Goal: Transaction & Acquisition: Obtain resource

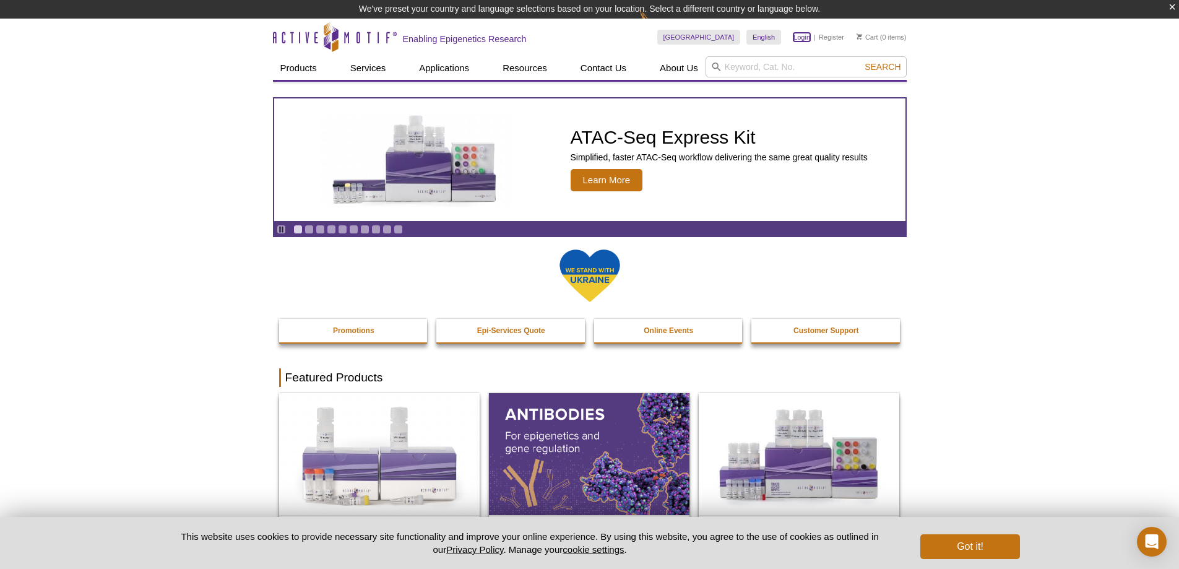
click at [798, 38] on link "Login" at bounding box center [801, 37] width 17 height 9
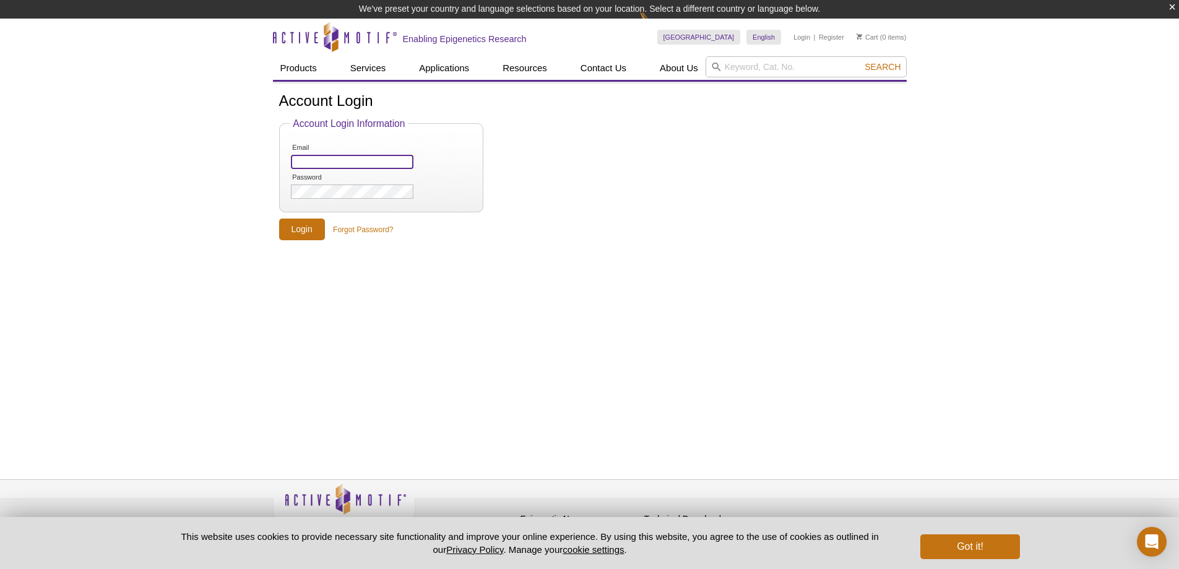
click at [312, 162] on input "Email" at bounding box center [352, 162] width 122 height 14
click at [384, 315] on div "Account Login Account Login Information Email Password Login Forgot Password?" at bounding box center [590, 266] width 634 height 369
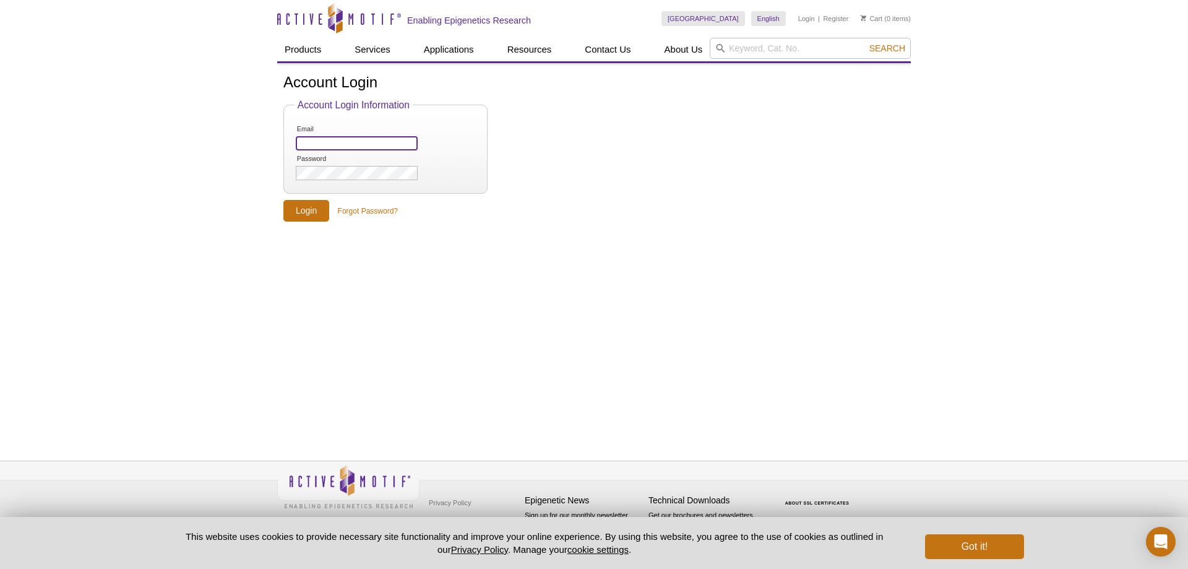
click at [369, 146] on input "Email" at bounding box center [357, 143] width 122 height 14
click at [733, 46] on input "search" at bounding box center [810, 48] width 201 height 21
paste input "39161"
type input "39161"
click at [866, 43] on button "Search" at bounding box center [887, 48] width 43 height 11
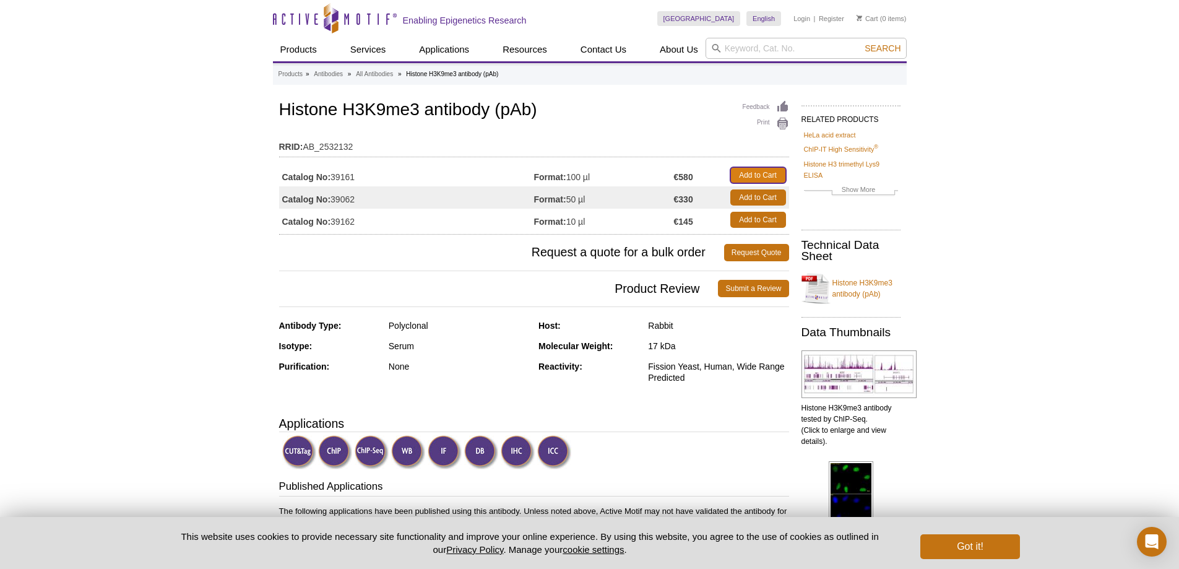
click at [761, 178] on link "Add to Cart" at bounding box center [758, 175] width 56 height 16
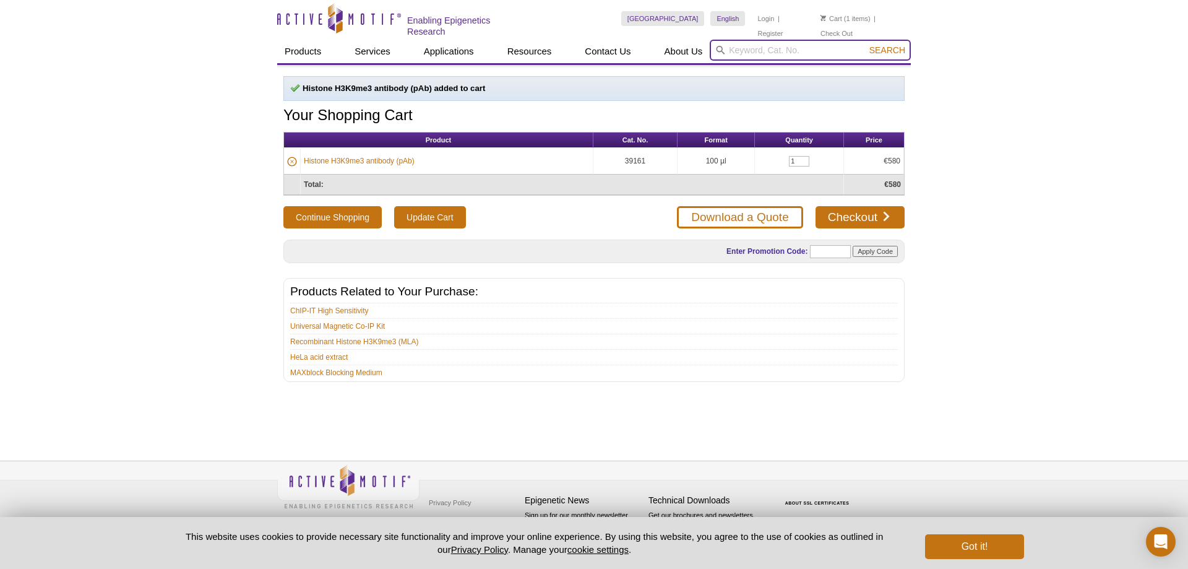
click at [775, 40] on input "search" at bounding box center [810, 50] width 201 height 21
paste input "39159"
type input "39159"
click at [890, 48] on span "Search" at bounding box center [887, 50] width 36 height 10
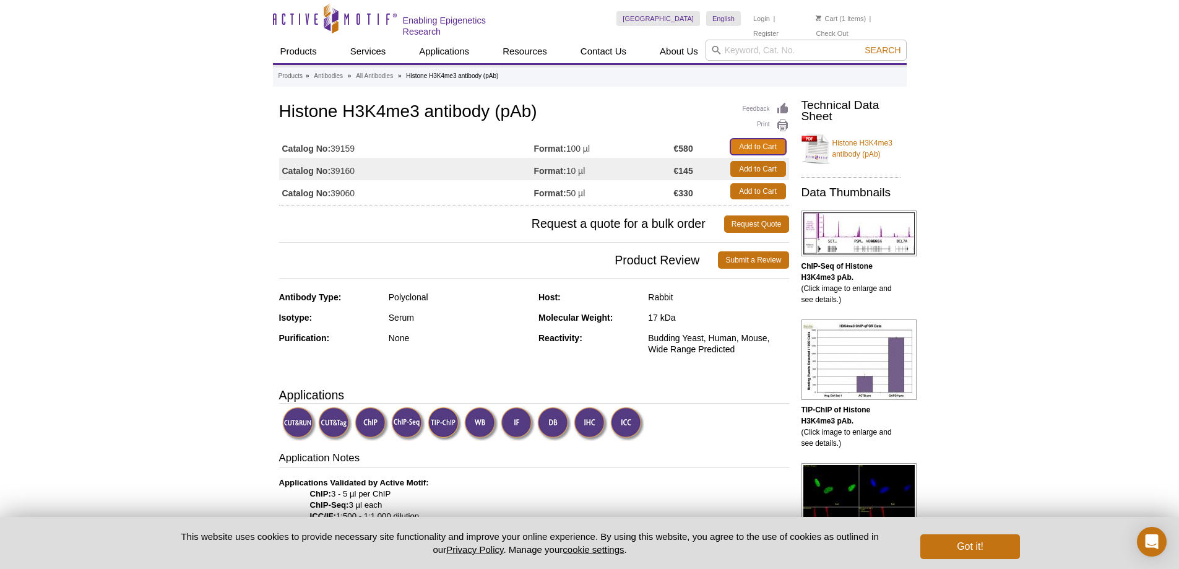
click at [763, 140] on link "Add to Cart" at bounding box center [758, 147] width 56 height 16
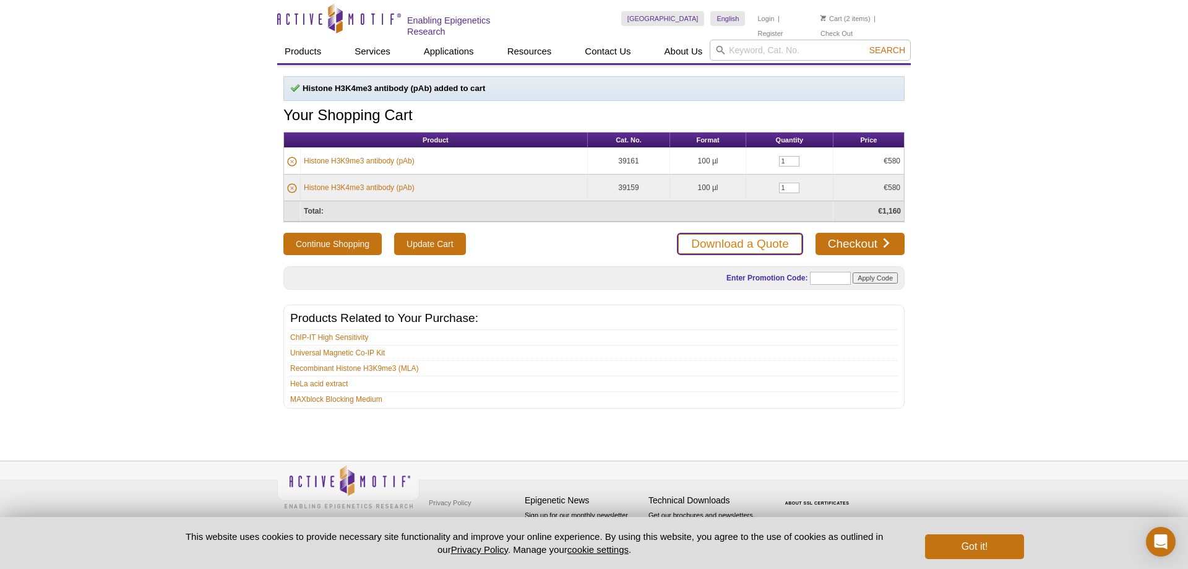
click at [747, 245] on link "Download a Quote" at bounding box center [740, 244] width 126 height 22
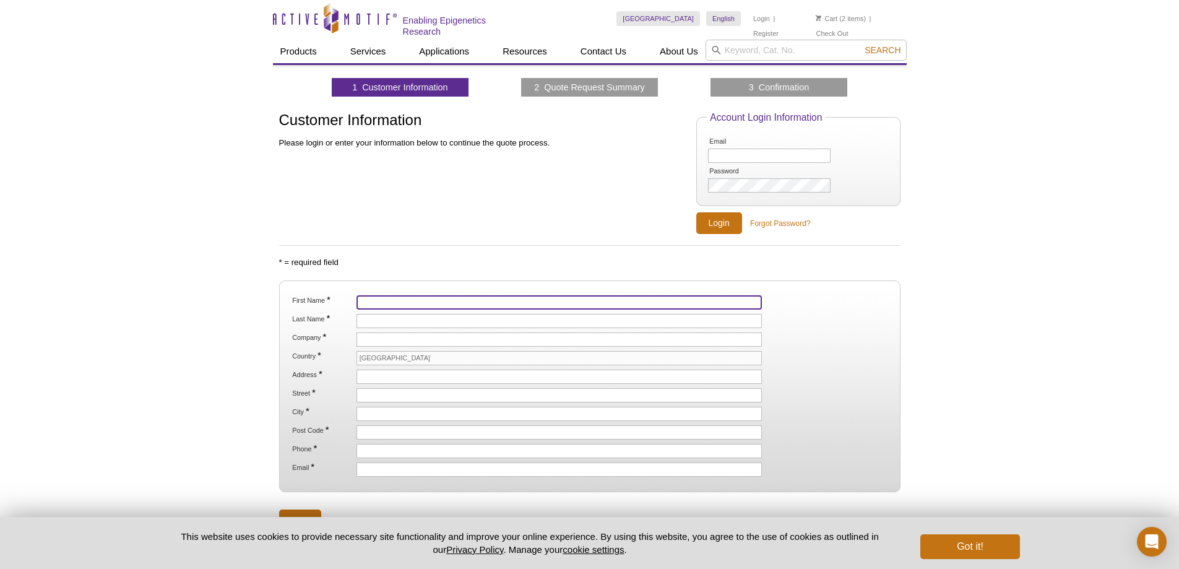
click at [463, 295] on input "First Name *" at bounding box center [559, 302] width 406 height 14
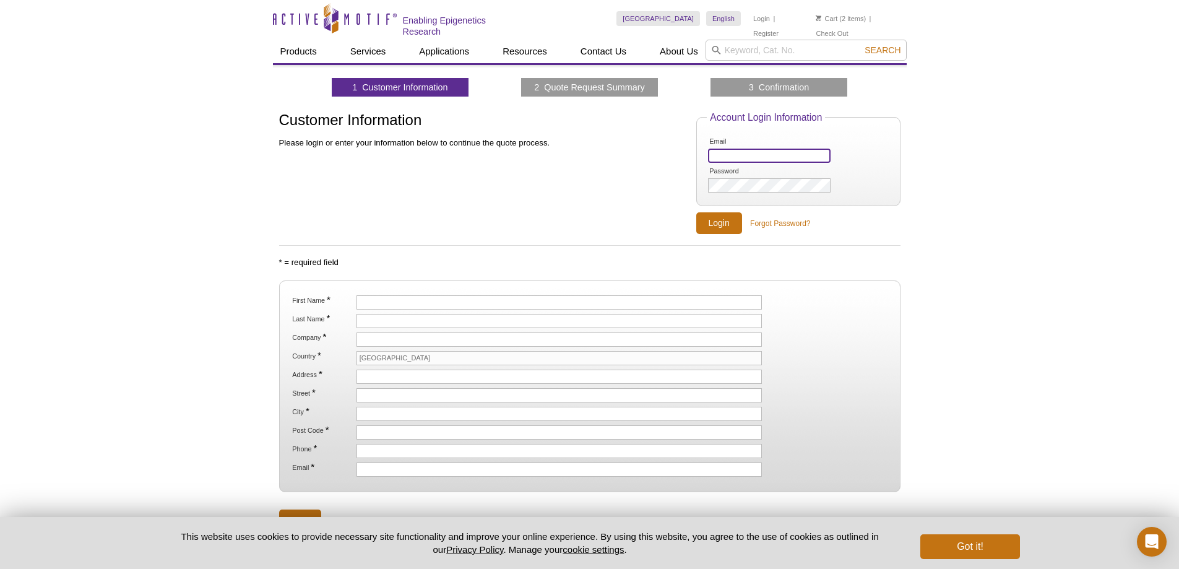
click at [794, 155] on input "Email" at bounding box center [769, 156] width 122 height 14
type input "[EMAIL_ADDRESS][DOMAIN_NAME]"
click at [696, 212] on input "Login" at bounding box center [719, 223] width 46 height 22
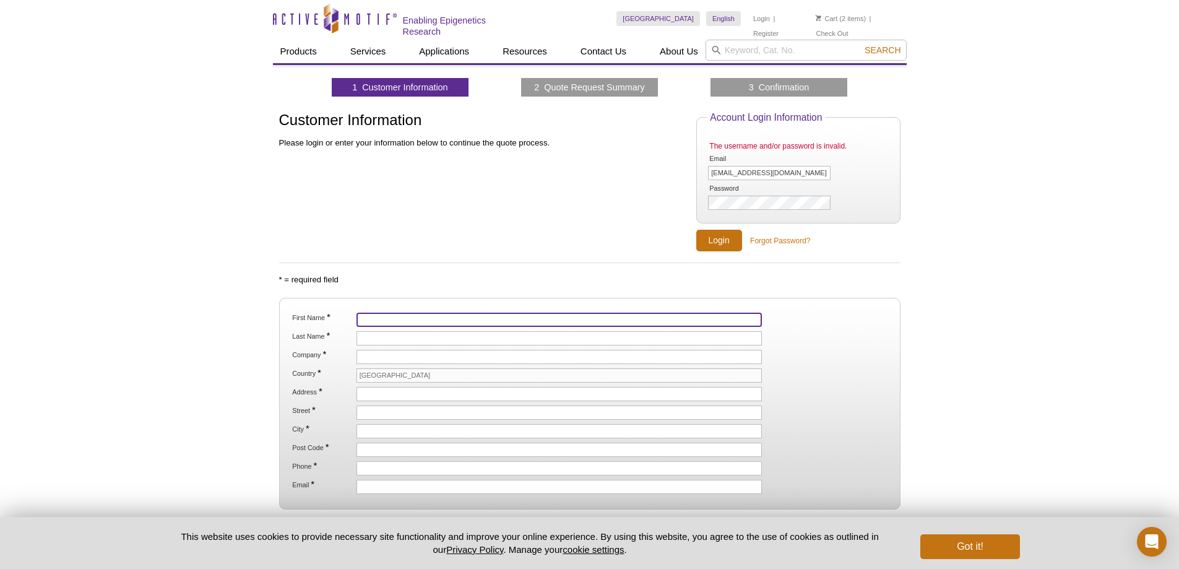
click at [518, 314] on input "First Name *" at bounding box center [559, 319] width 406 height 14
type input "Simine"
type input "PAKZAD"
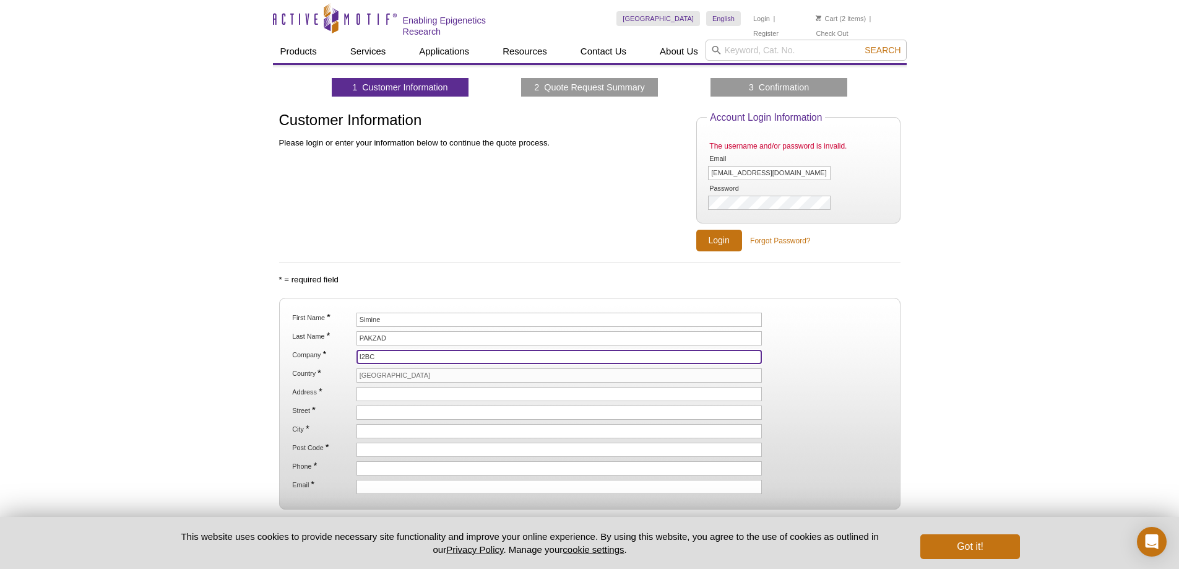
type input "I2BC"
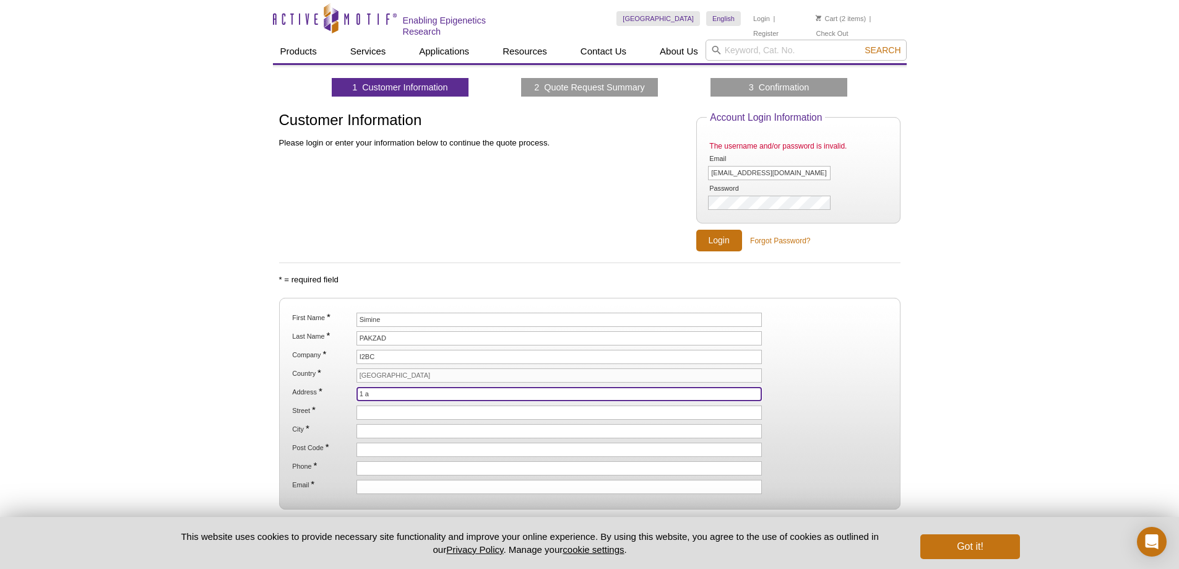
type input "[STREET_ADDRESS]"
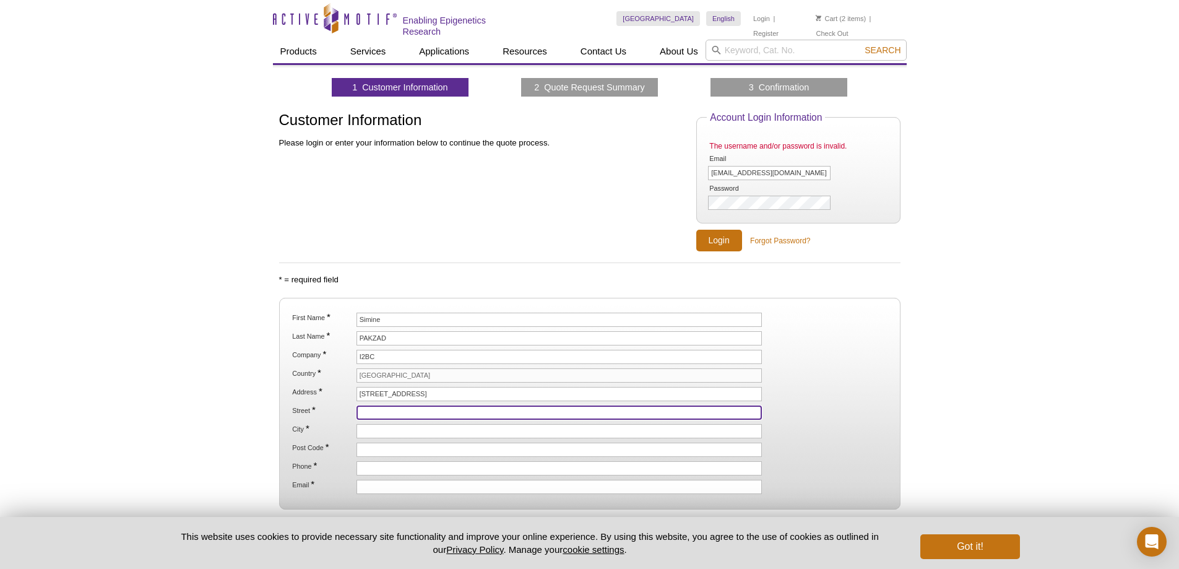
click at [426, 406] on input "Street *" at bounding box center [559, 412] width 406 height 14
type input "[GEOGRAPHIC_DATA]"
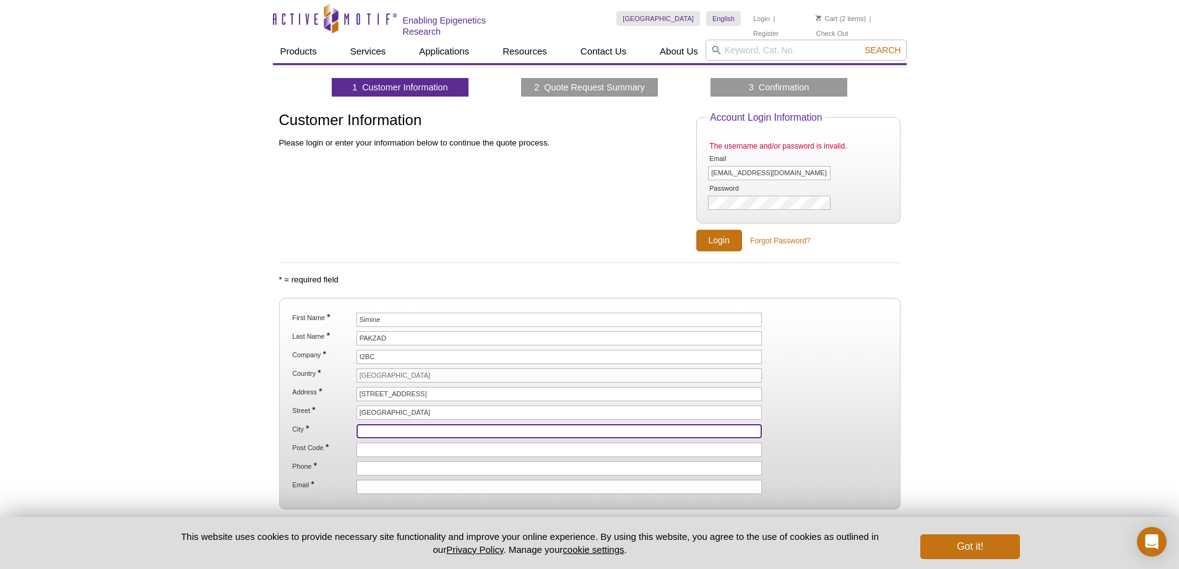
click at [444, 425] on input "City *" at bounding box center [559, 431] width 406 height 14
type input "Palaiseau"
type input "91120"
type input "simine.pakzad@gmail.com"
drag, startPoint x: 424, startPoint y: 428, endPoint x: 342, endPoint y: 442, distance: 83.5
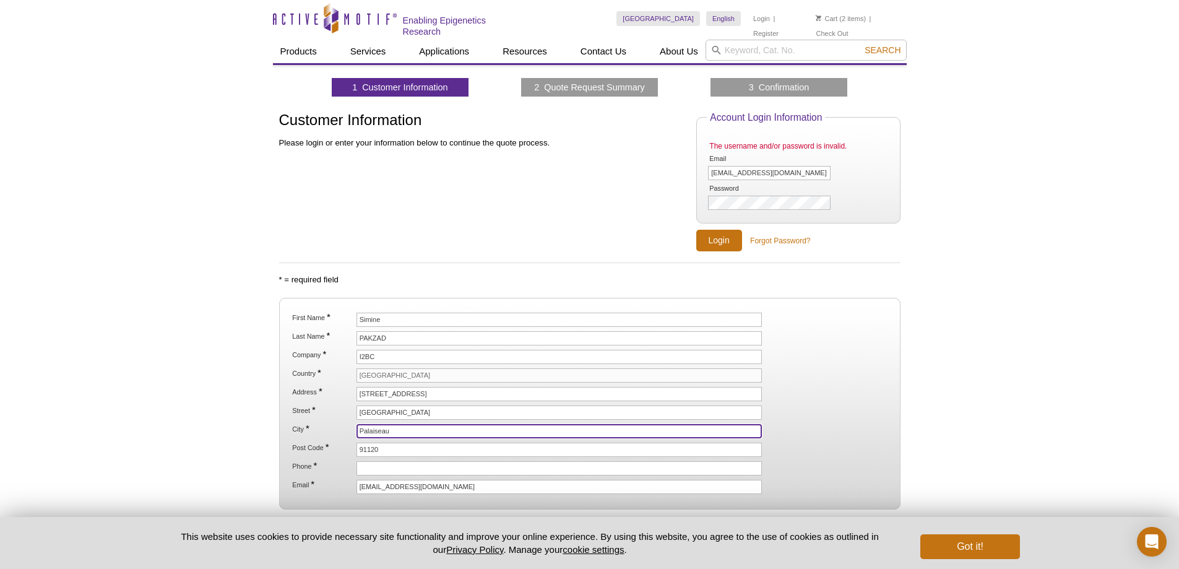
click at [342, 442] on ol "First Name * Simine Last Name * PAKZAD Company * I2BC Country * France Address …" at bounding box center [589, 402] width 599 height 181
type input "Gif-sur-[PERSON_NAME]"
type input "91190"
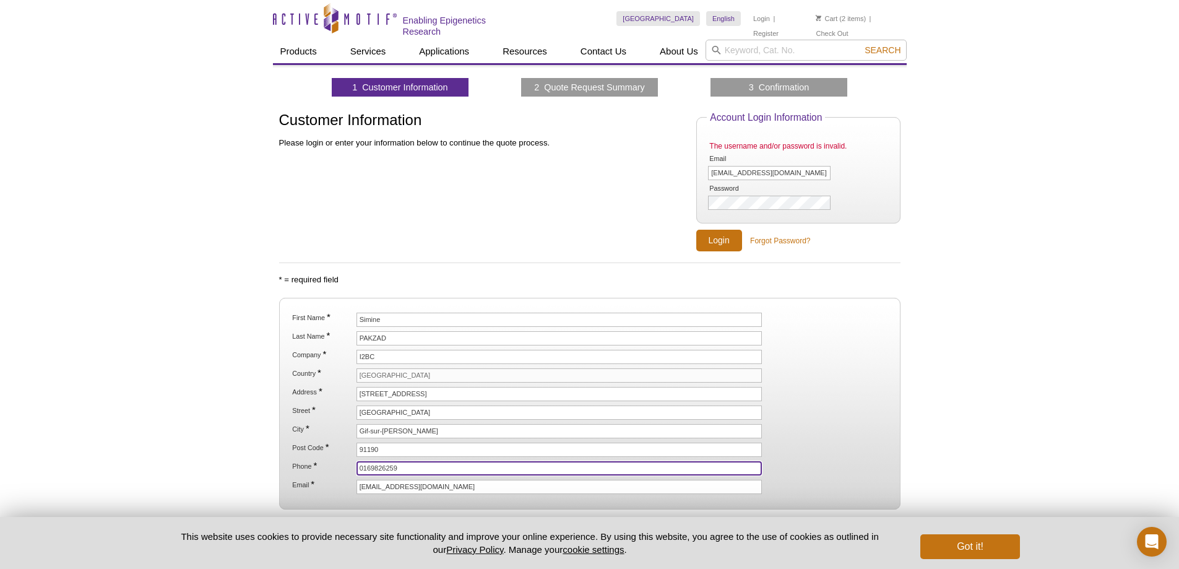
type input "0169826259"
click at [423, 488] on input "simine.pakzad@gmail.com" at bounding box center [559, 487] width 406 height 14
click at [429, 485] on input "simine.pakzad@gmail.com" at bounding box center [559, 487] width 406 height 14
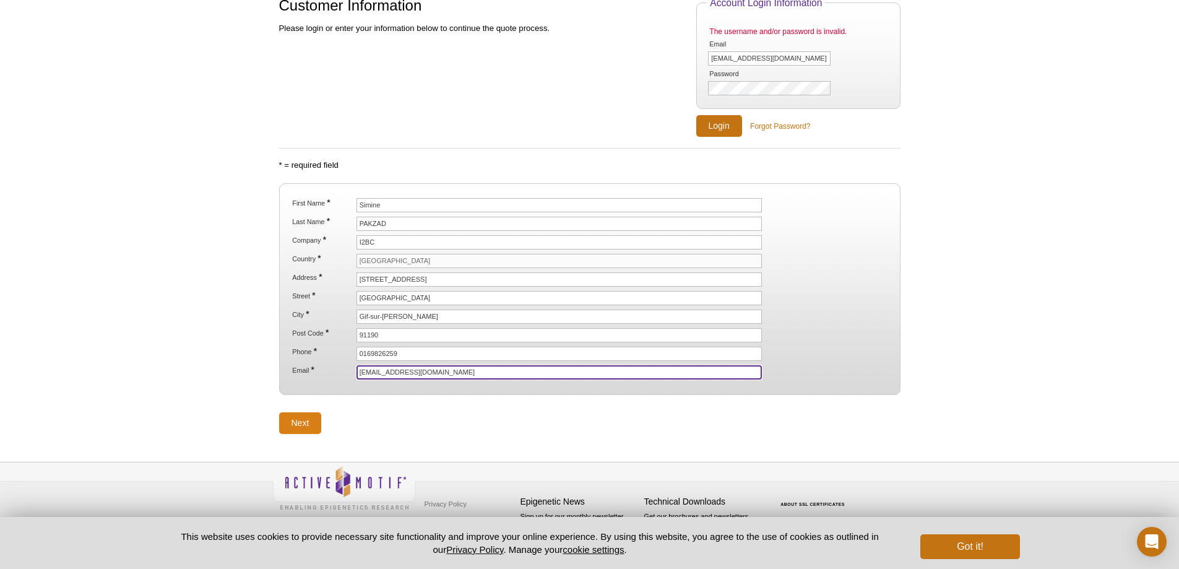
type input "[EMAIL_ADDRESS][DOMAIN_NAME]"
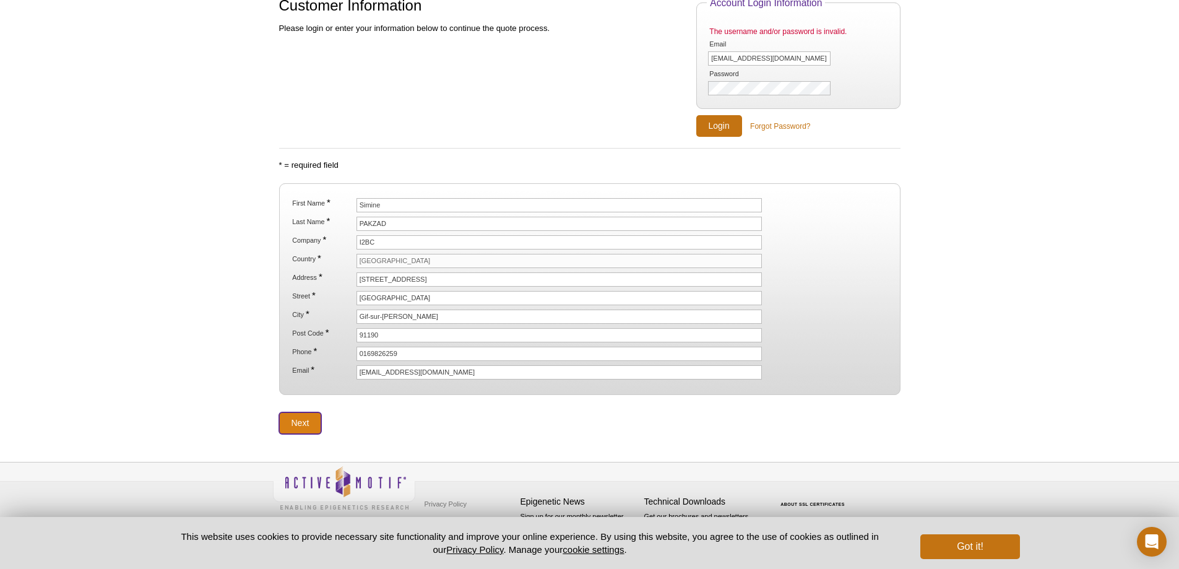
click at [296, 428] on input "Next" at bounding box center [300, 423] width 43 height 22
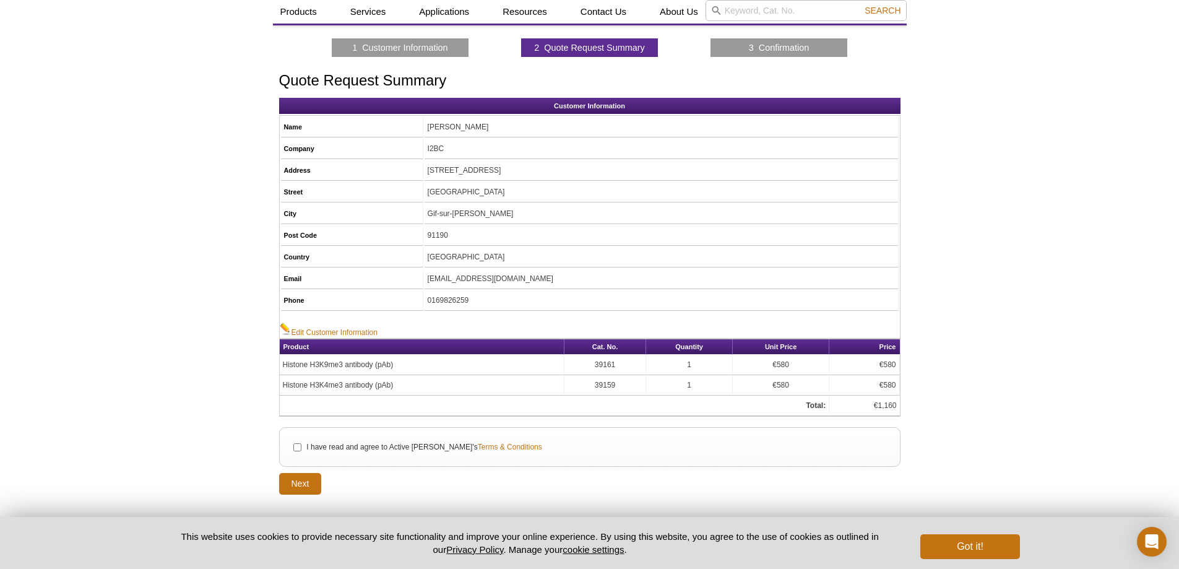
scroll to position [62, 0]
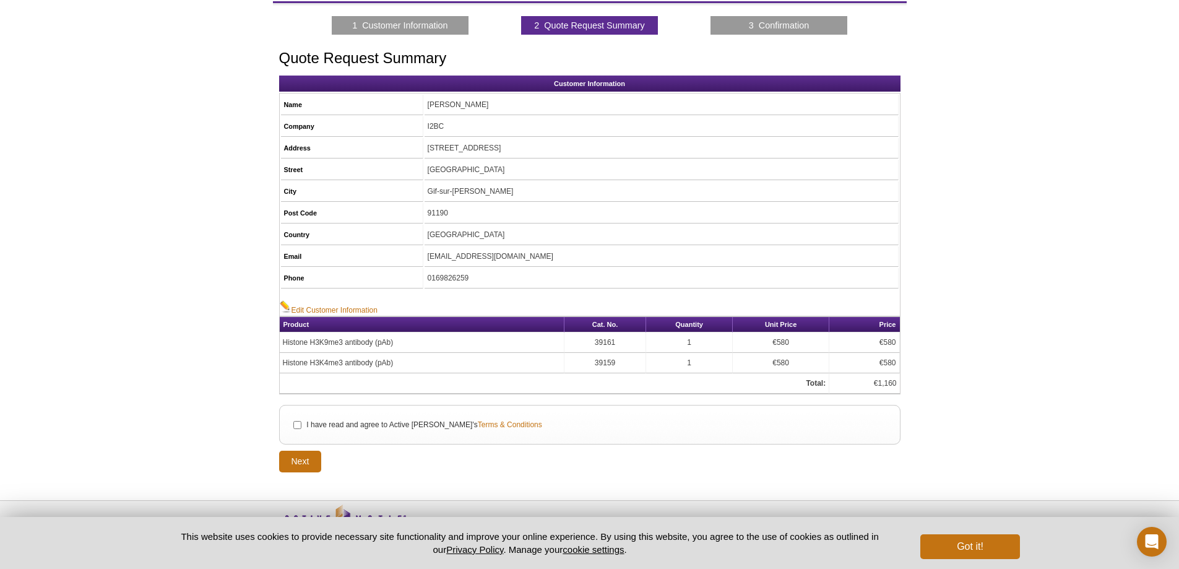
click at [296, 418] on li "I have read and agree to Active Motif's Terms & Conditions" at bounding box center [589, 425] width 599 height 14
click at [295, 423] on input "I have read and agree to Active Motif's Terms & Conditions" at bounding box center [297, 425] width 8 height 8
checkbox input "true"
click at [311, 459] on input "Next" at bounding box center [300, 461] width 43 height 22
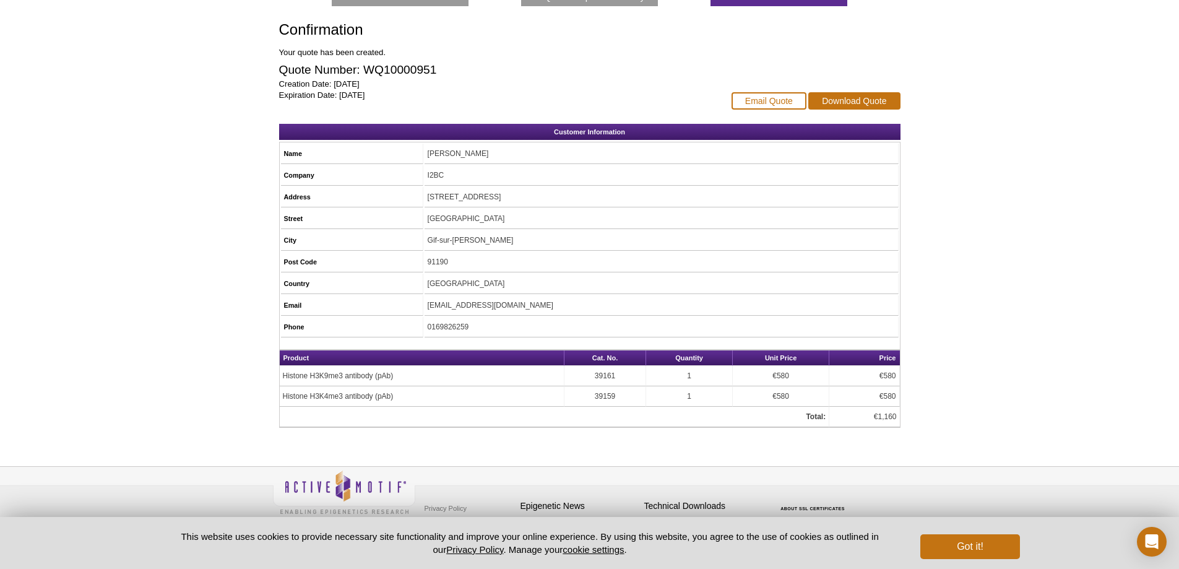
scroll to position [124, 0]
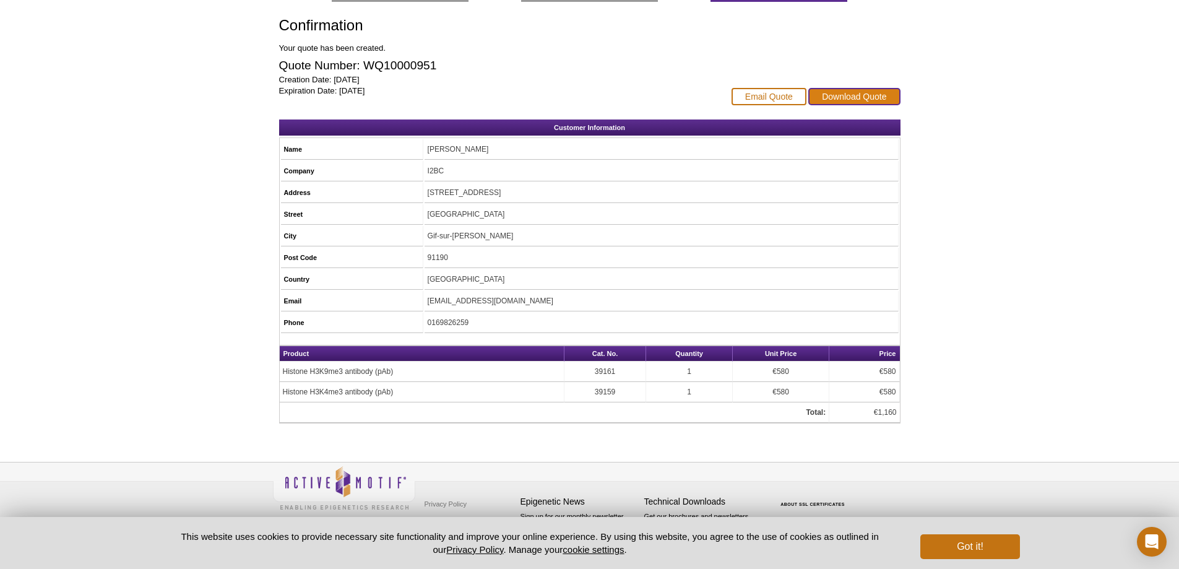
click at [865, 95] on link "Download Quote" at bounding box center [854, 96] width 92 height 17
click at [970, 550] on button "Got it!" at bounding box center [969, 546] width 99 height 25
